Goal: Communication & Community: Share content

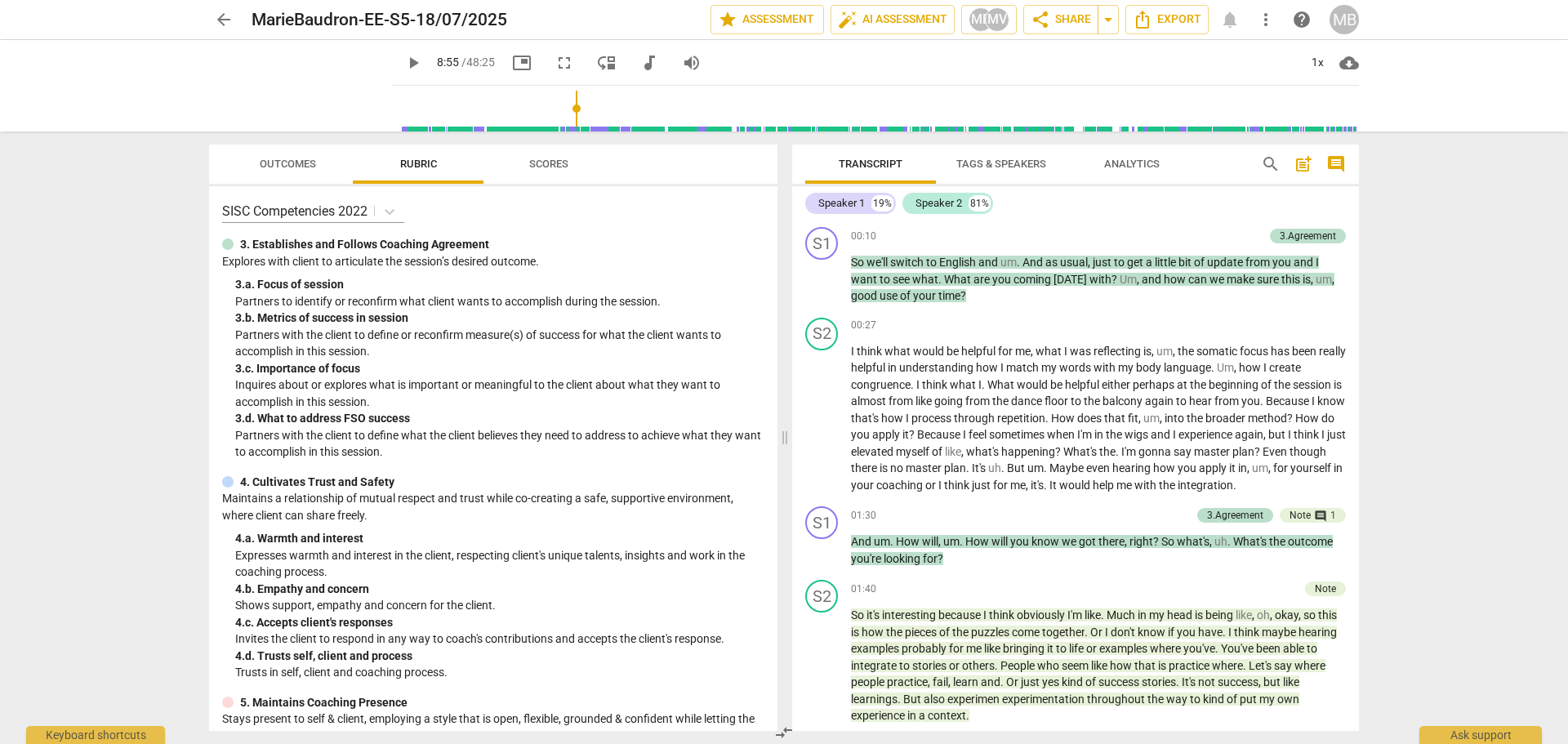
scroll to position [1608, 0]
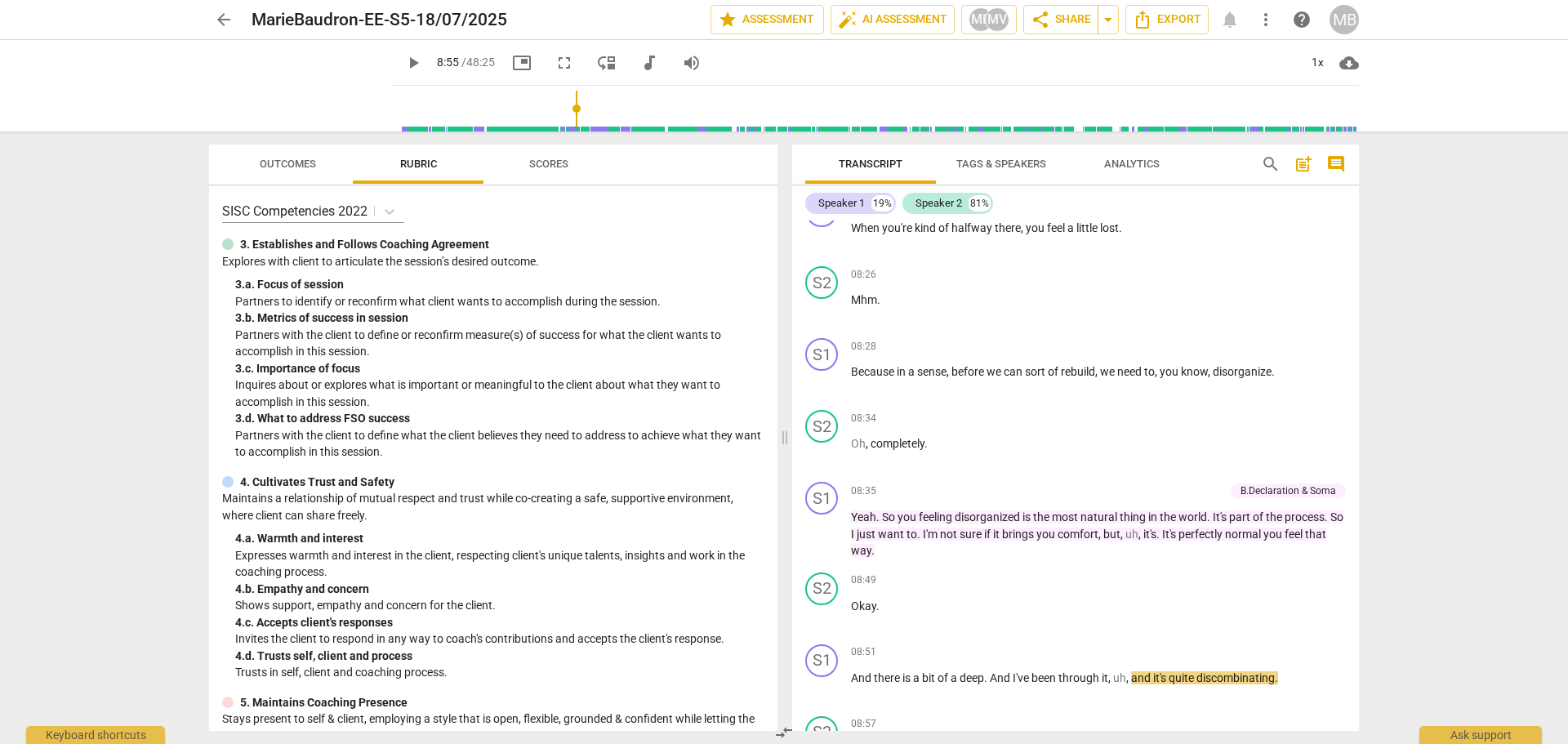
type input "536"
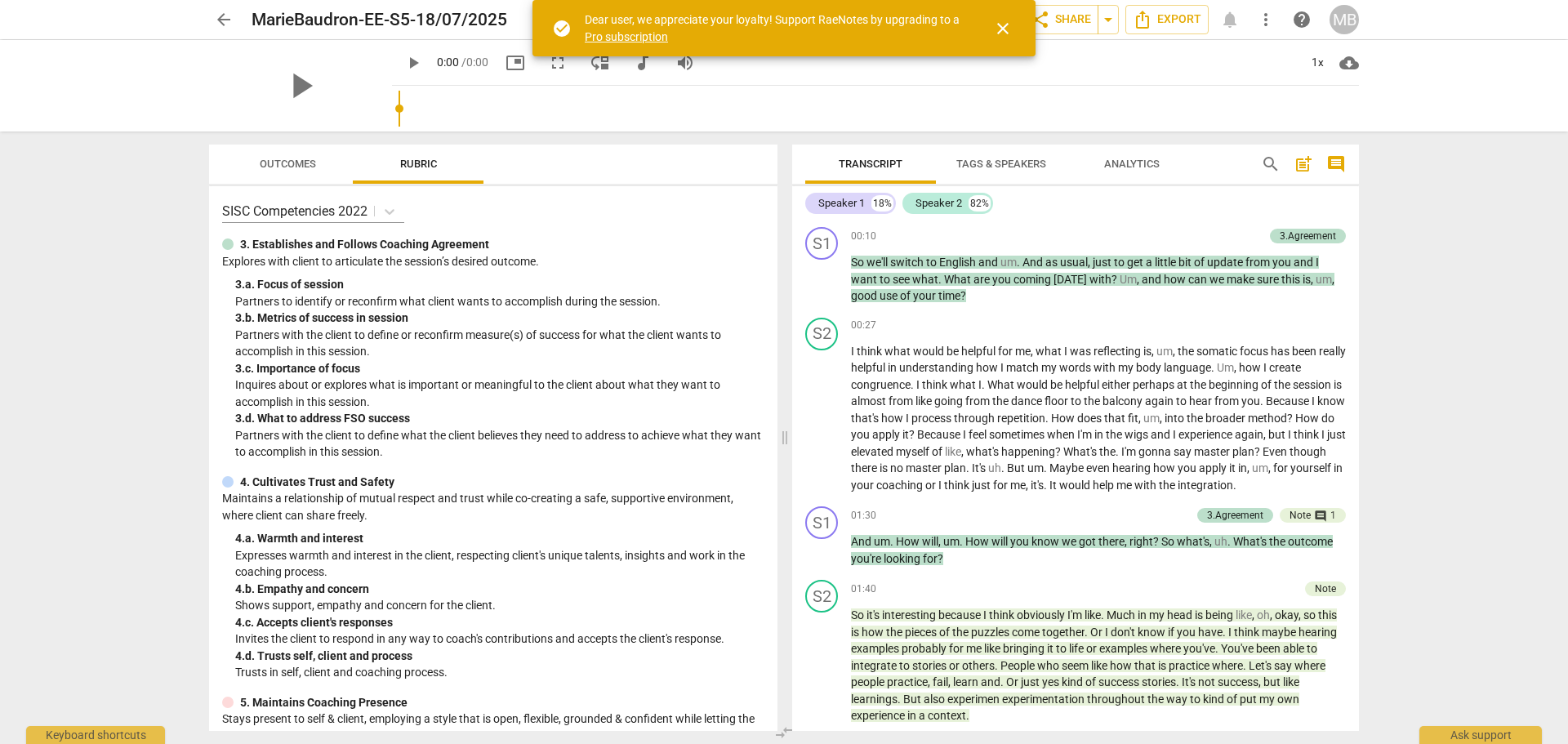
click at [1004, 31] on span "close" at bounding box center [1003, 29] width 20 height 20
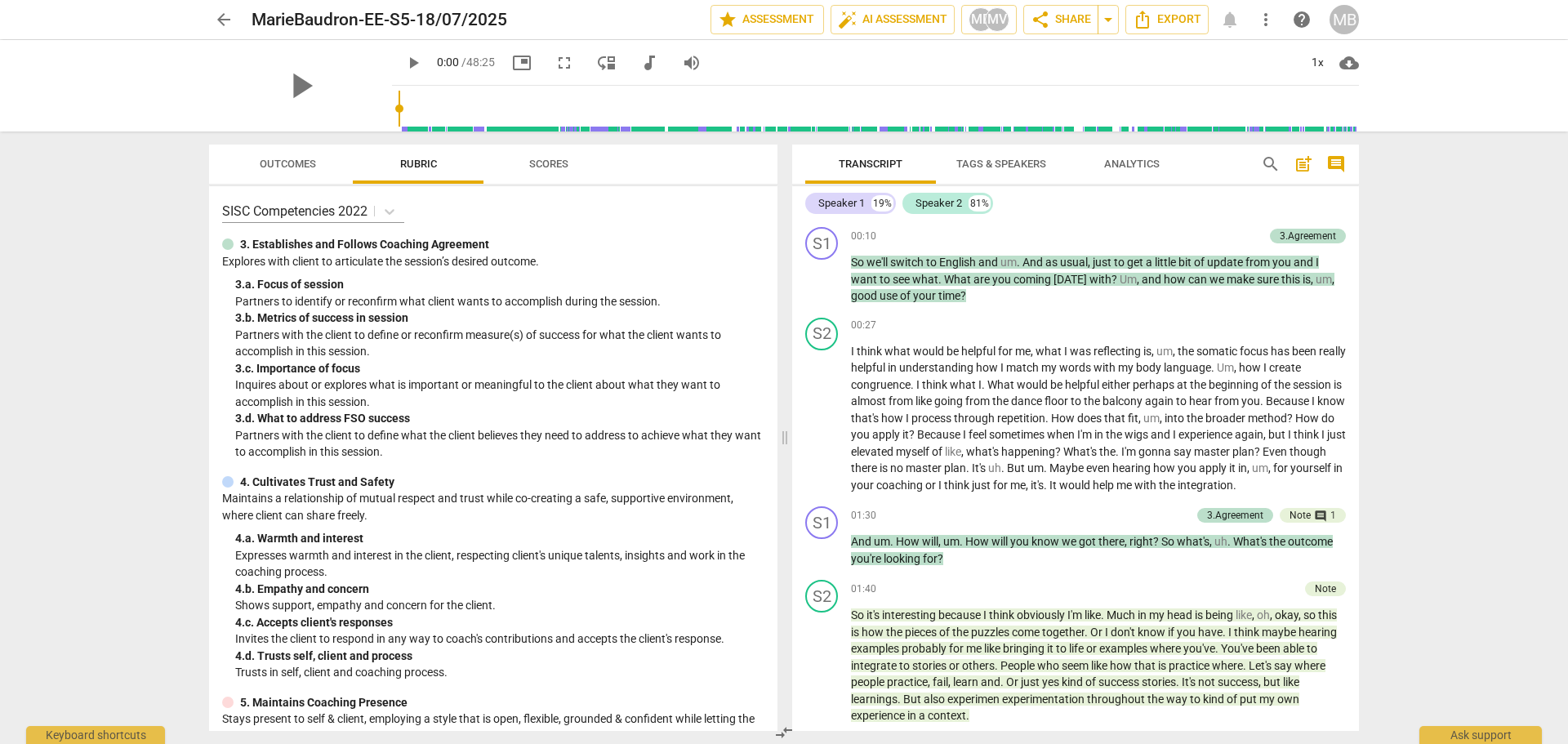
click at [226, 16] on span "arrow_back" at bounding box center [224, 20] width 20 height 20
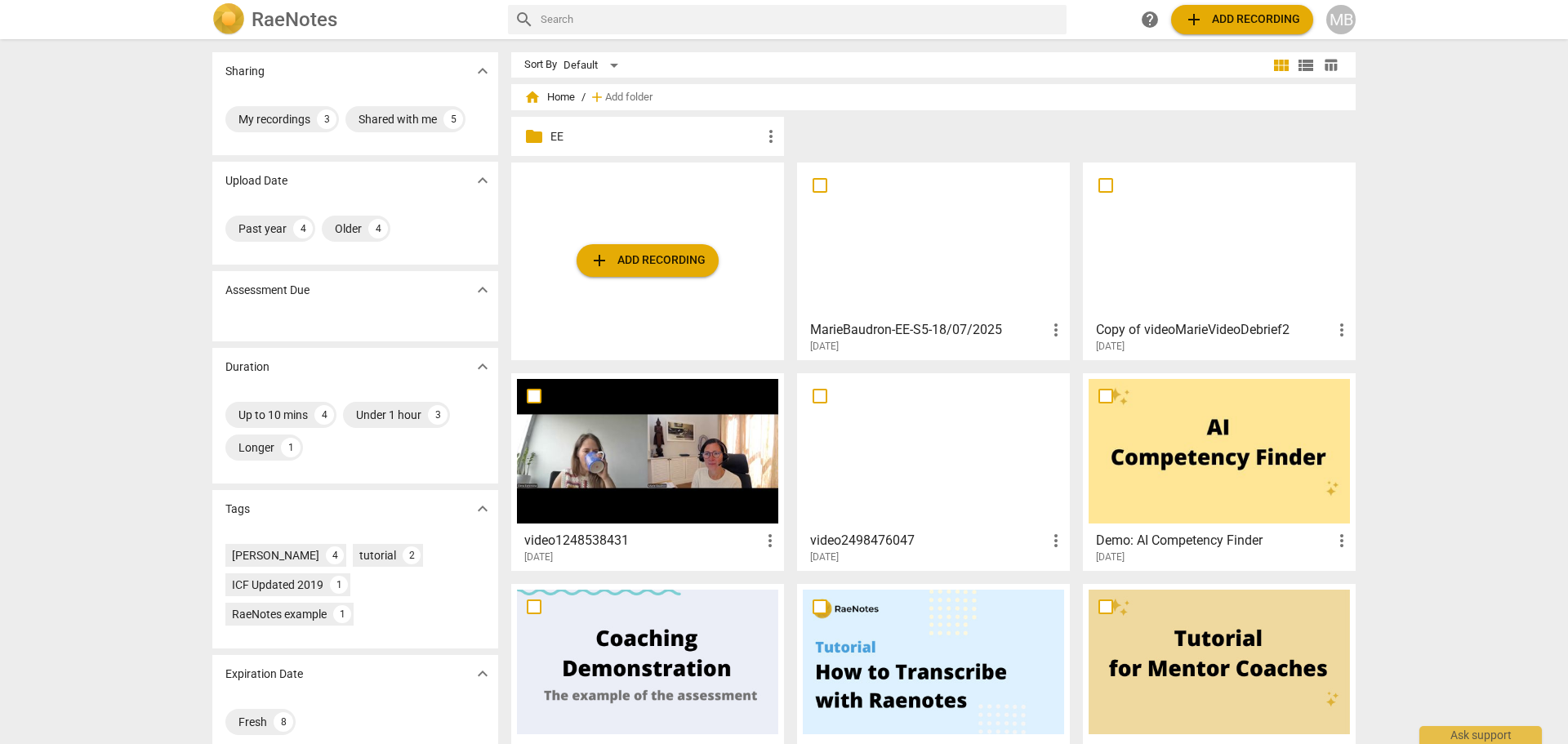
click at [1052, 325] on span "more_vert" at bounding box center [1056, 330] width 20 height 20
click at [972, 335] on div at bounding box center [784, 372] width 1568 height 744
click at [953, 334] on h3 "MarieBaudron-EE-S5-18/07/2025" at bounding box center [928, 330] width 236 height 20
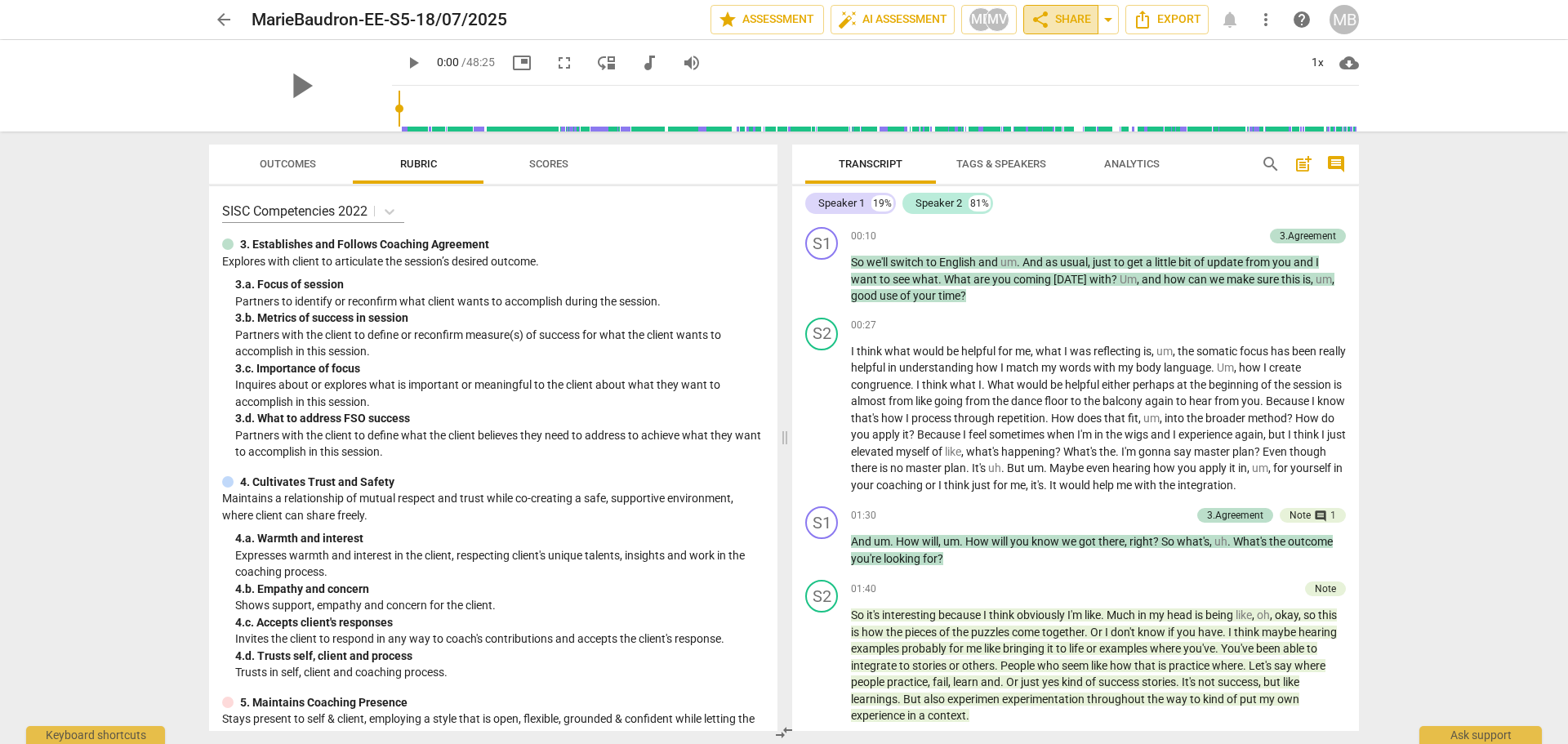
click at [1073, 17] on span "share Share" at bounding box center [1060, 20] width 60 height 20
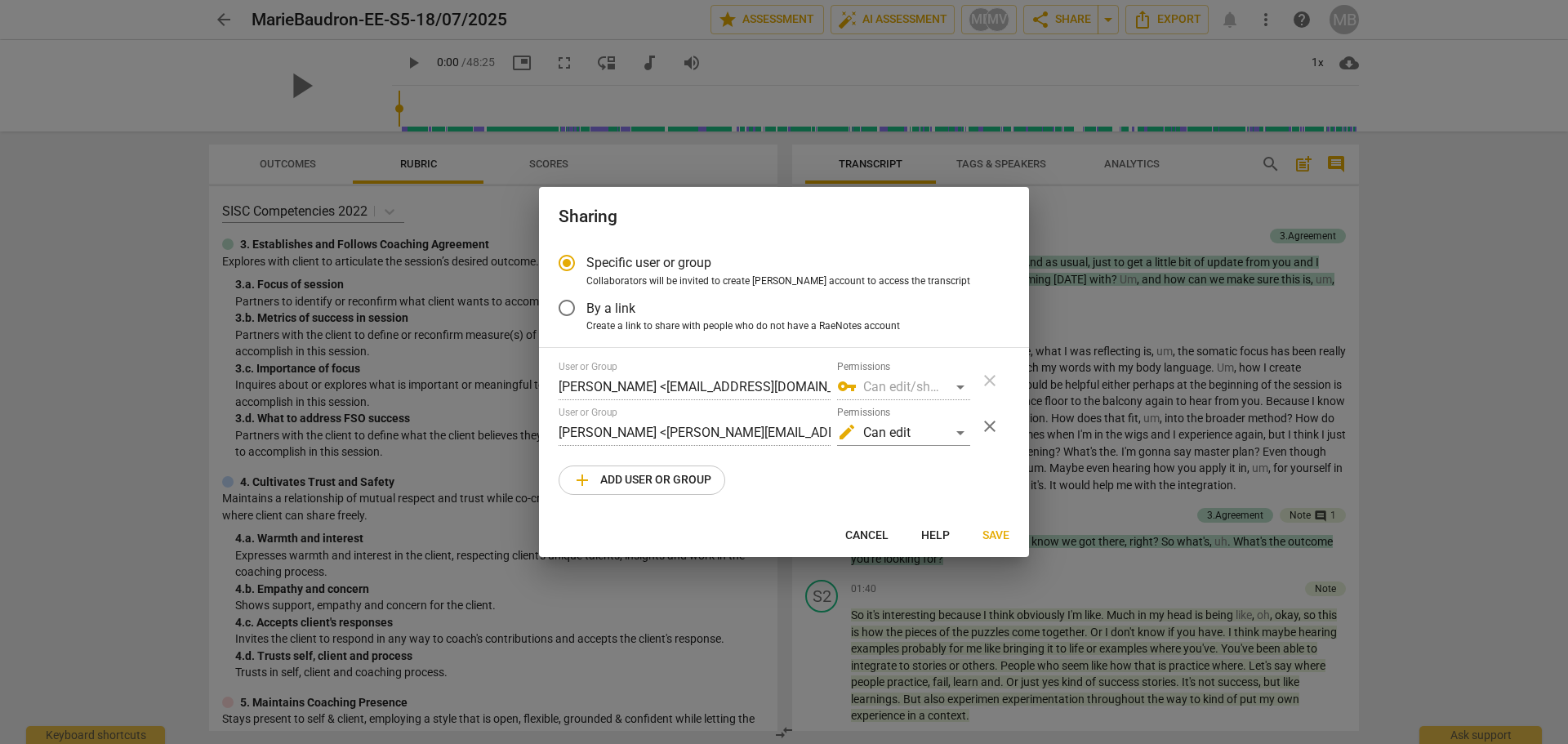
click at [653, 476] on span "add Add user or group" at bounding box center [642, 480] width 139 height 20
radio input "false"
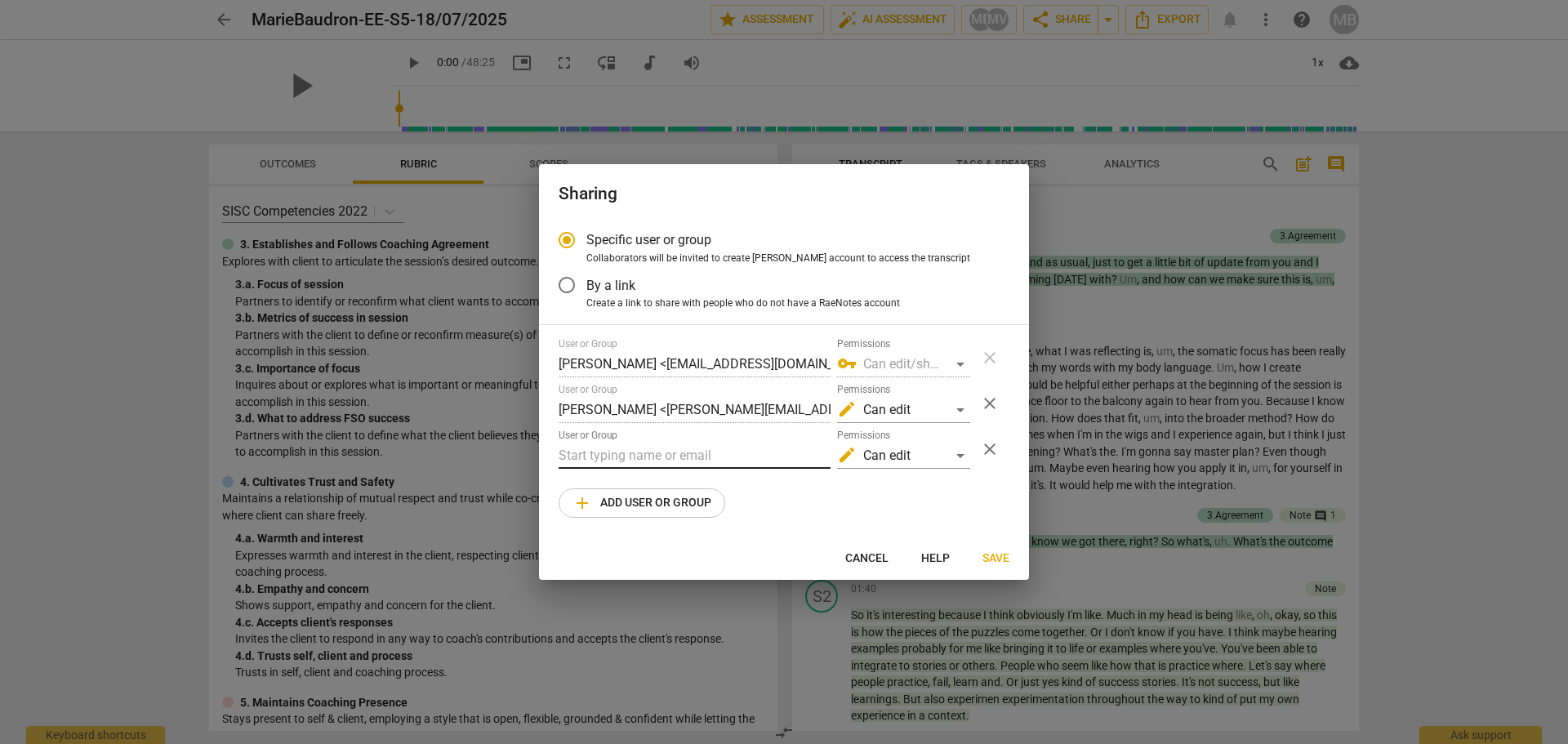
click at [646, 454] on input "text" at bounding box center [694, 456] width 272 height 26
type input "c"
click at [601, 460] on input "text" at bounding box center [694, 456] width 272 height 26
drag, startPoint x: 603, startPoint y: 449, endPoint x: 501, endPoint y: 438, distance: 102.6
click at [501, 438] on div "Sharing Specific user or group Collaborators will be invited to create RaeNotes…" at bounding box center [784, 372] width 1568 height 744
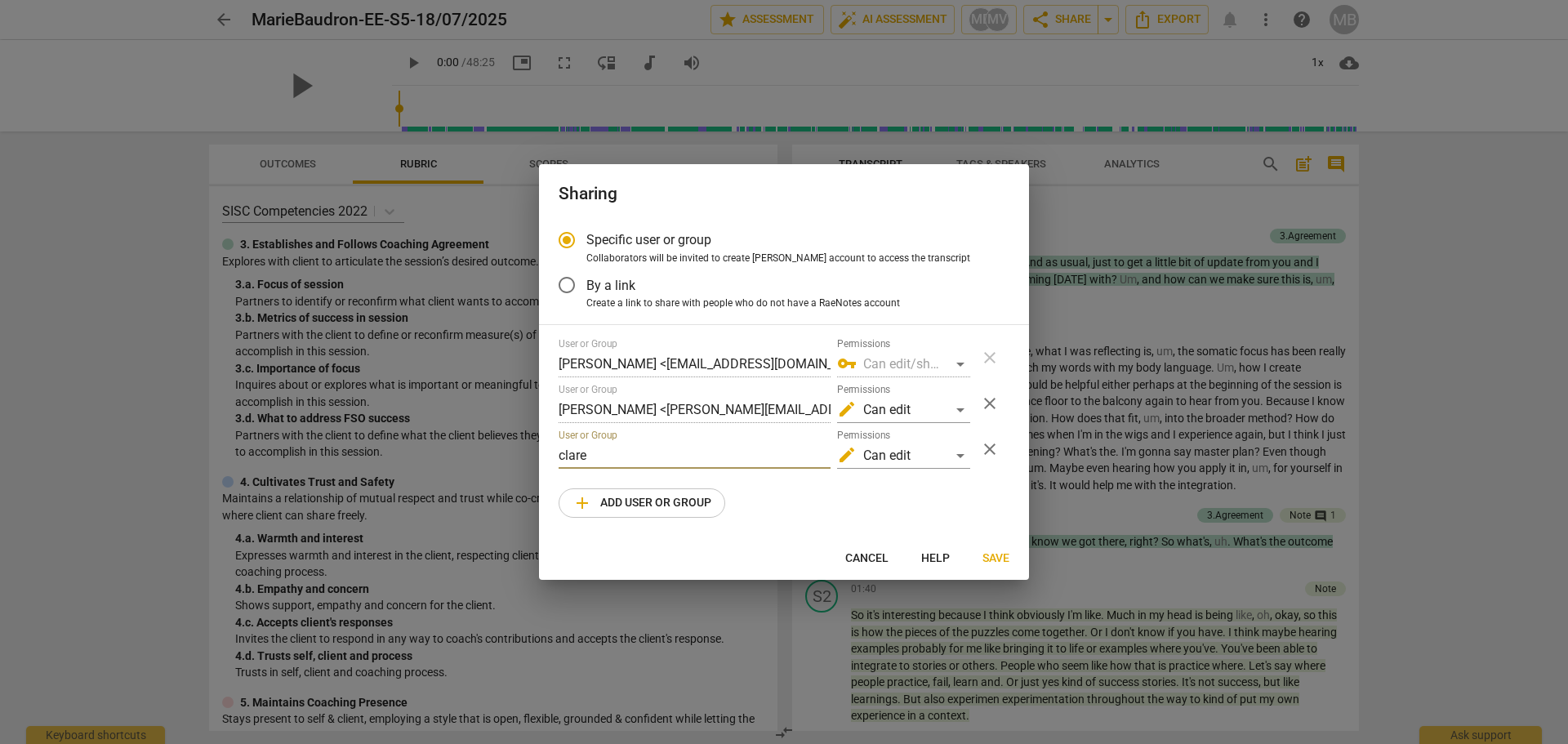
paste input "@claremyatt.co.uk"
type input "clare@claremyatt.co.uk"
click at [796, 517] on div "User or Group Marie Baudron <mbaudron@yahoo.com> Permissions vpn_key Can edit/s…" at bounding box center [783, 428] width 450 height 180
click at [999, 555] on span "Save" at bounding box center [996, 559] width 27 height 16
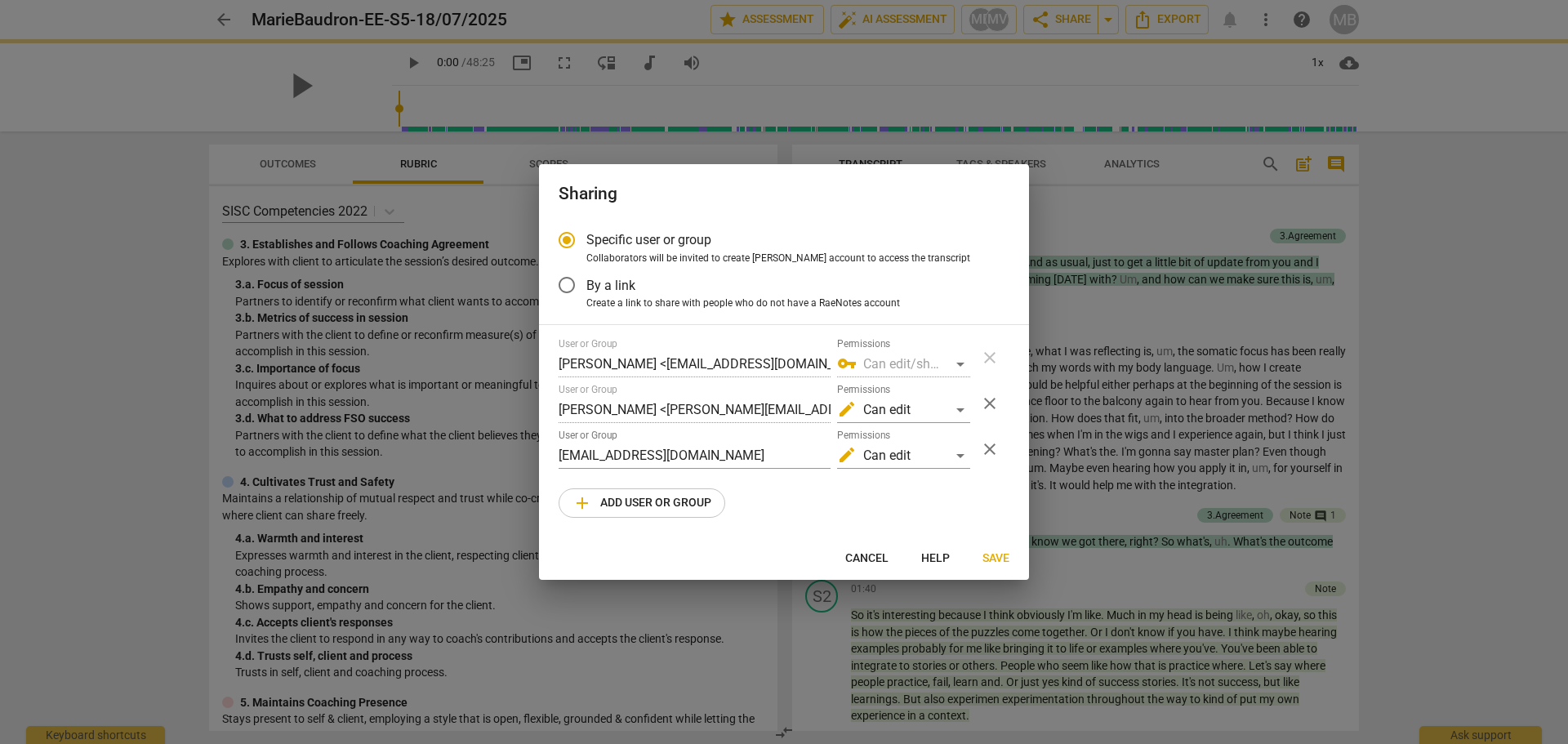
radio input "false"
type input "Clare Myatt <clare@claremyatt.co.uk>"
